Goal: Entertainment & Leisure: Browse casually

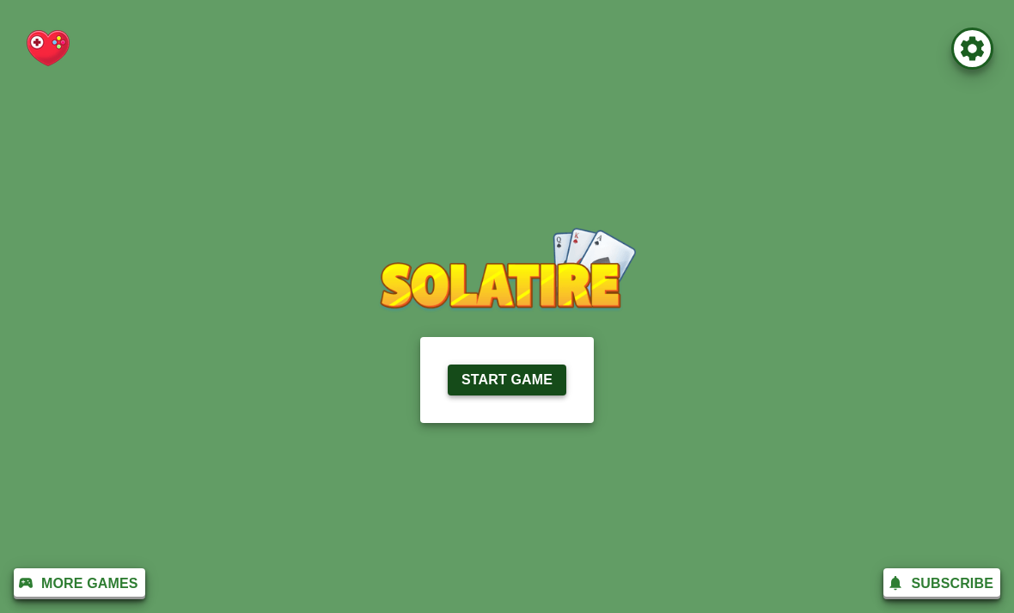
click at [527, 384] on p "Start Game" at bounding box center [507, 380] width 91 height 21
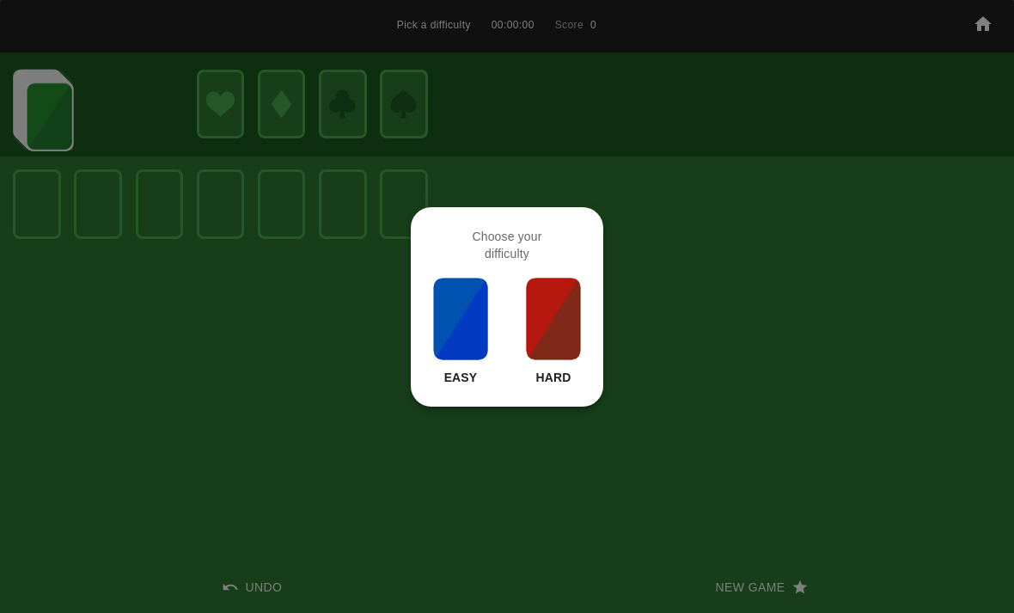
click at [464, 329] on img at bounding box center [461, 319] width 58 height 86
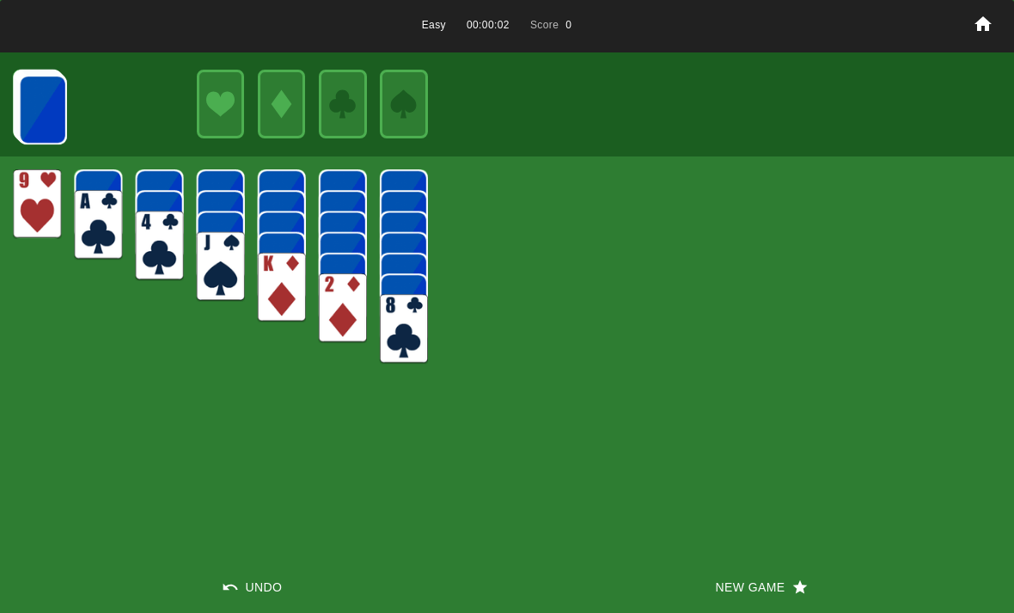
click at [101, 225] on img at bounding box center [98, 225] width 48 height 70
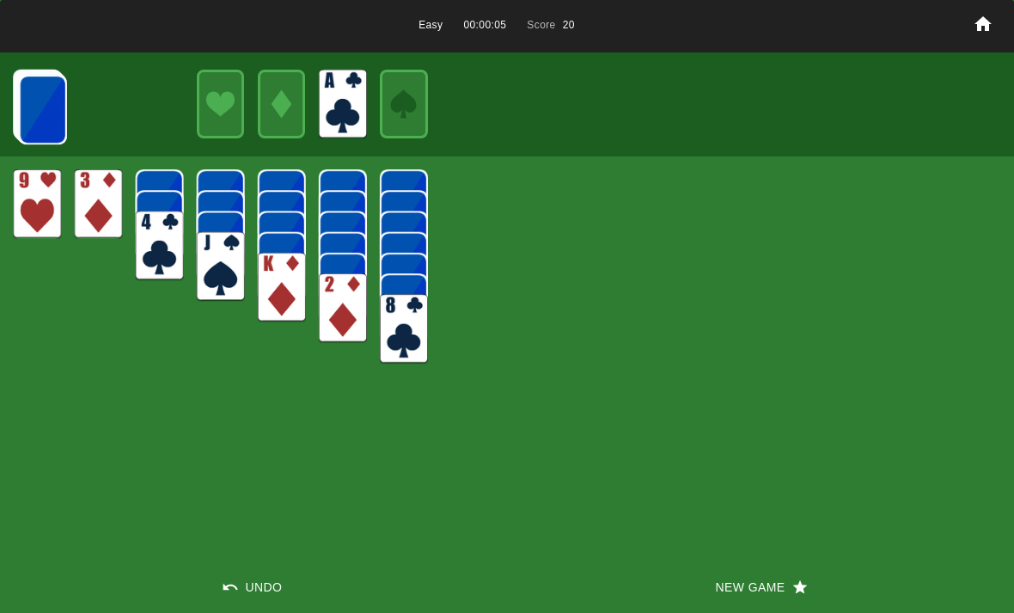
click at [40, 101] on img at bounding box center [43, 110] width 48 height 70
click at [40, 106] on img at bounding box center [43, 110] width 48 height 70
click at [46, 110] on img at bounding box center [42, 110] width 48 height 70
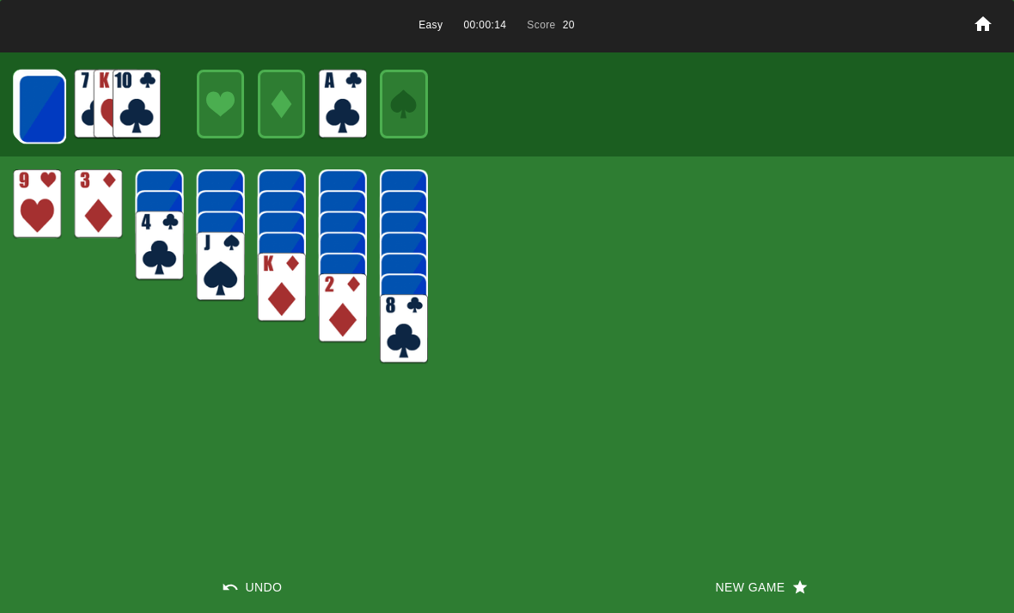
click at [32, 99] on img at bounding box center [42, 109] width 48 height 70
click at [40, 107] on img at bounding box center [42, 109] width 48 height 70
click at [37, 95] on img at bounding box center [41, 109] width 48 height 70
click at [39, 96] on img at bounding box center [41, 108] width 48 height 70
click at [42, 91] on img at bounding box center [41, 108] width 48 height 70
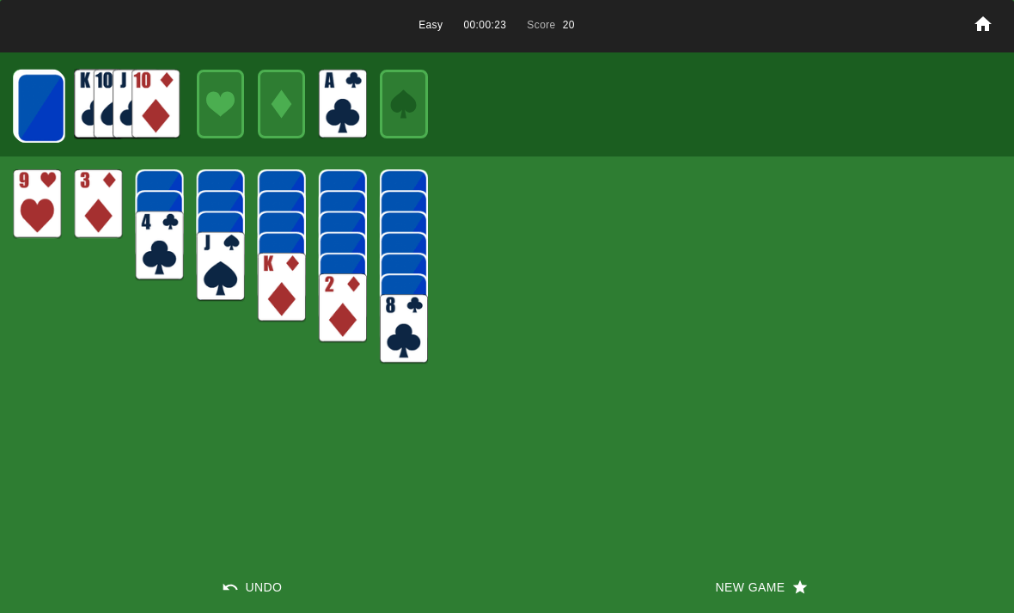
click at [47, 102] on img at bounding box center [41, 108] width 48 height 70
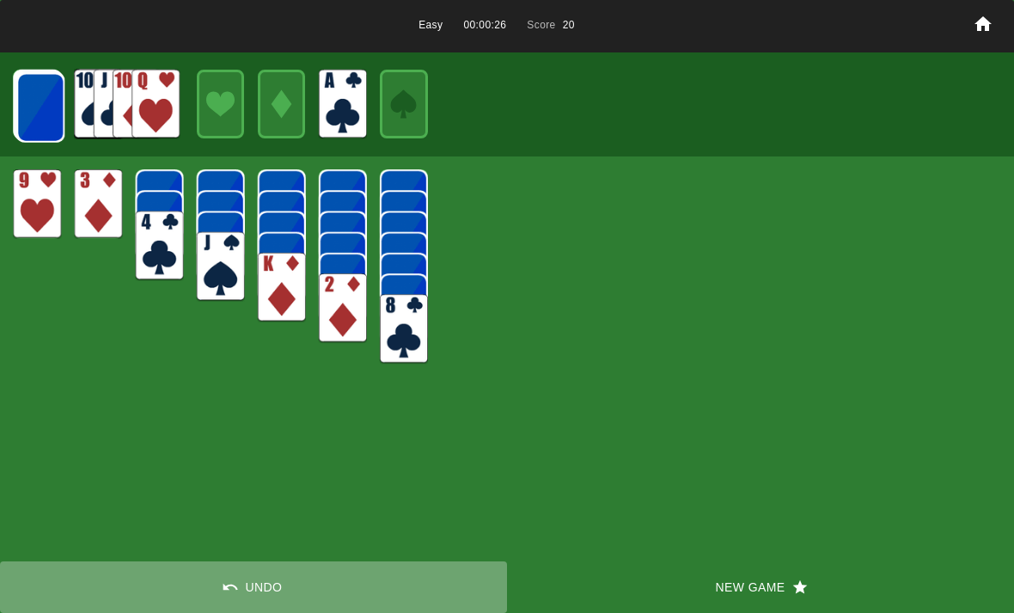
click at [236, 600] on button "Undo" at bounding box center [253, 587] width 507 height 52
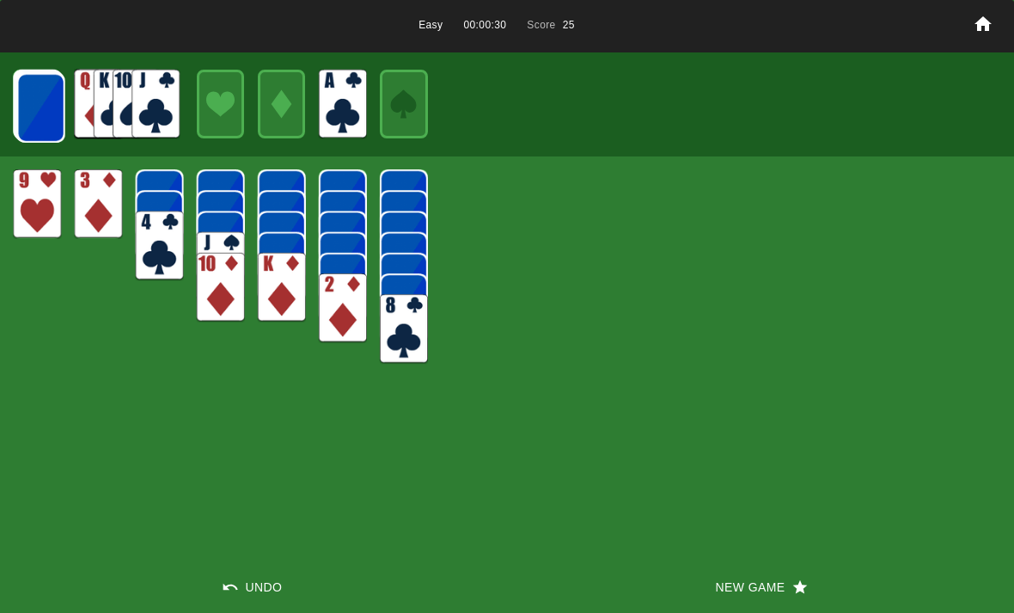
click at [46, 112] on img at bounding box center [41, 108] width 48 height 70
click at [31, 105] on img at bounding box center [40, 108] width 48 height 70
click at [40, 103] on img at bounding box center [40, 107] width 48 height 70
click at [149, 100] on img at bounding box center [156, 105] width 48 height 70
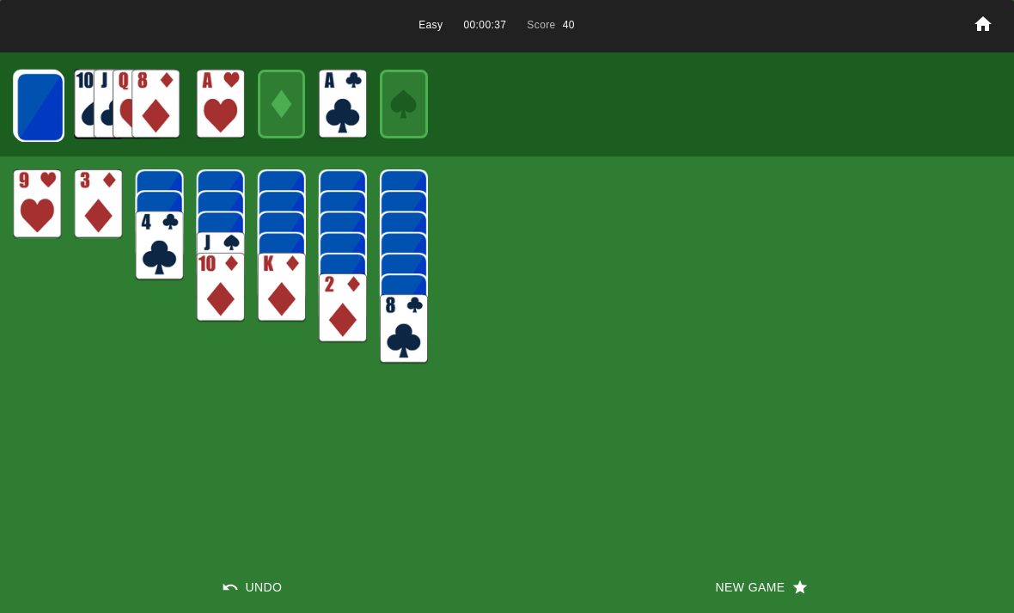
click at [47, 111] on img at bounding box center [40, 107] width 48 height 70
click at [40, 110] on img at bounding box center [39, 107] width 48 height 70
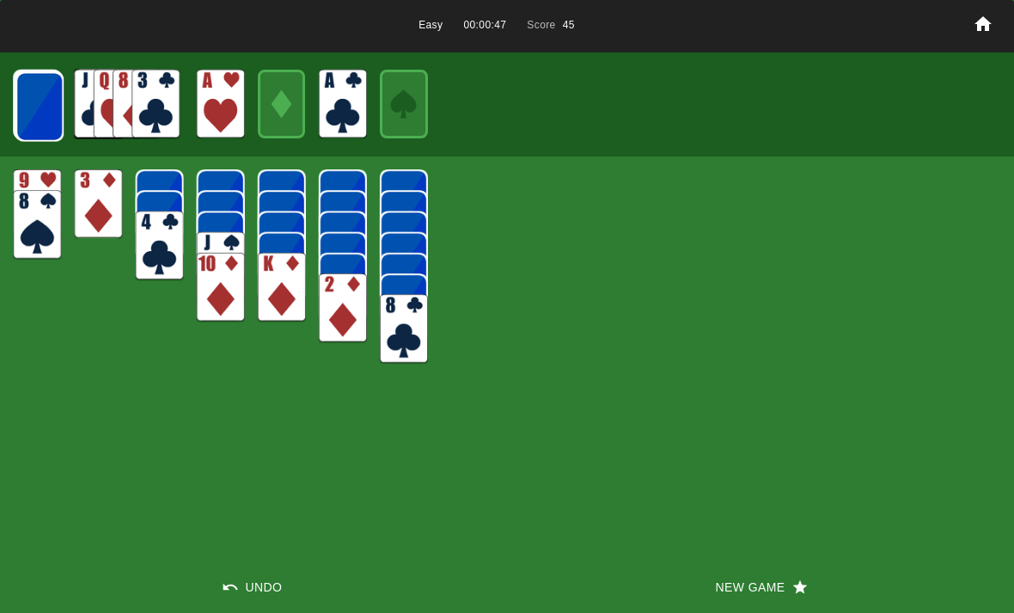
click at [44, 107] on img at bounding box center [39, 107] width 48 height 70
click at [41, 107] on img at bounding box center [39, 106] width 48 height 70
click at [37, 113] on img at bounding box center [39, 106] width 48 height 70
click at [30, 101] on img at bounding box center [39, 106] width 48 height 70
click at [43, 113] on img at bounding box center [39, 105] width 48 height 70
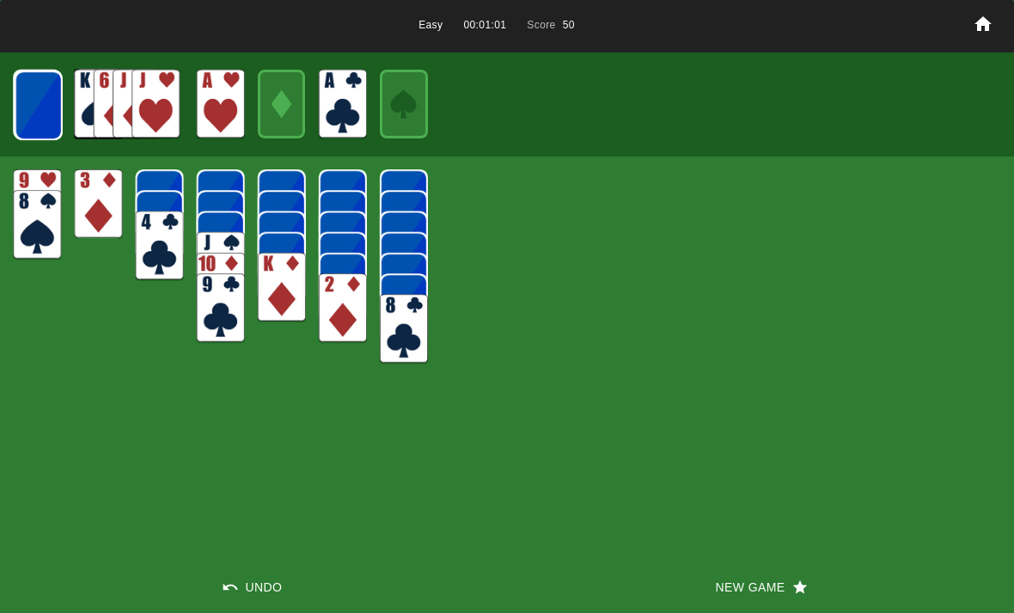
click at [51, 89] on img at bounding box center [39, 105] width 48 height 70
click at [34, 99] on img at bounding box center [39, 105] width 48 height 70
click at [29, 110] on img at bounding box center [38, 105] width 48 height 70
click at [36, 114] on img at bounding box center [38, 105] width 48 height 70
click at [39, 110] on img at bounding box center [38, 105] width 48 height 70
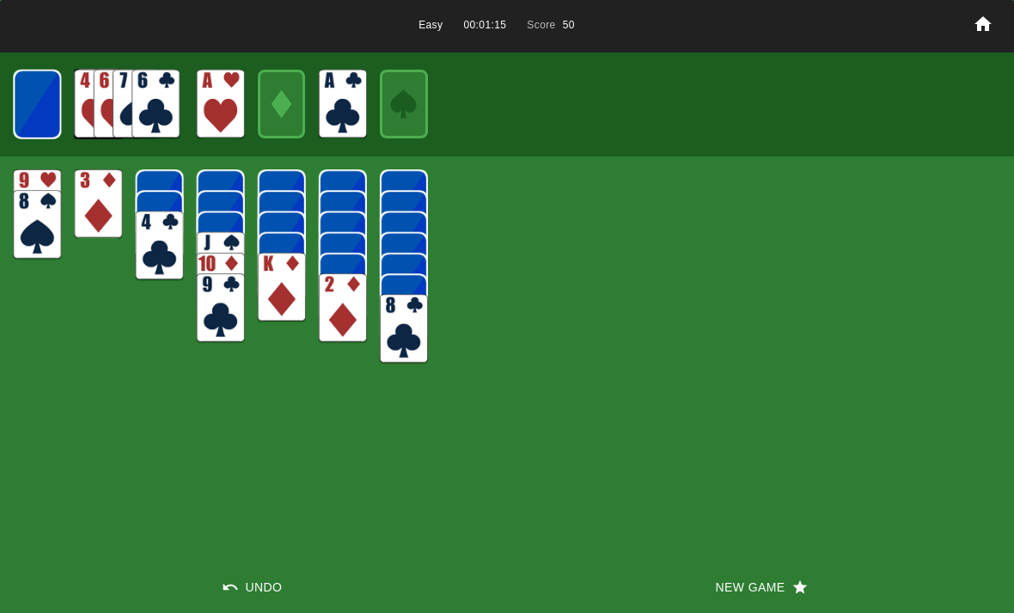
click at [40, 113] on img at bounding box center [37, 105] width 48 height 70
click at [43, 105] on img at bounding box center [37, 103] width 28 height 41
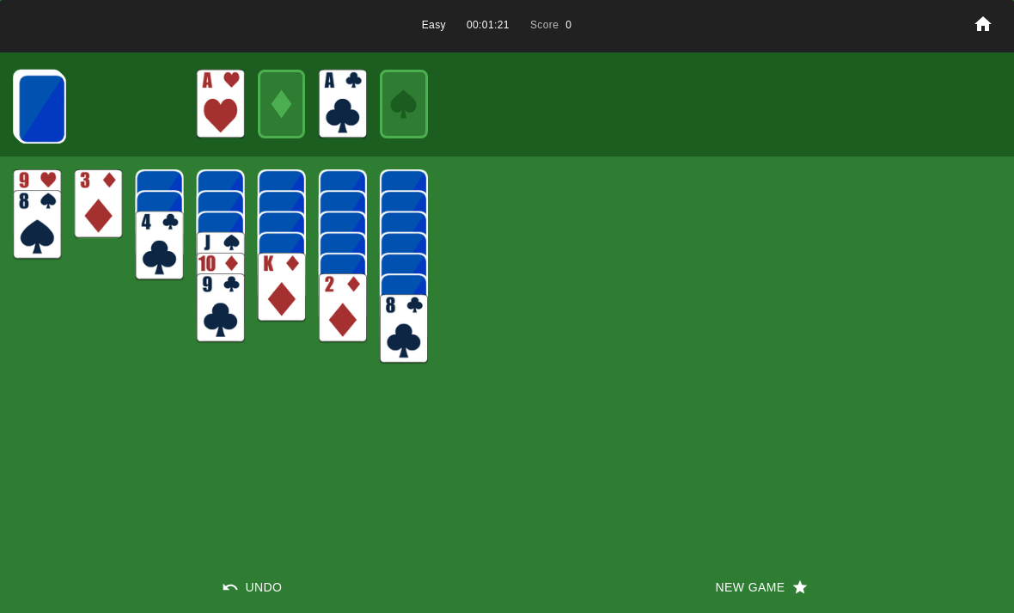
click at [39, 96] on img at bounding box center [42, 109] width 48 height 70
